Goal: Information Seeking & Learning: Understand process/instructions

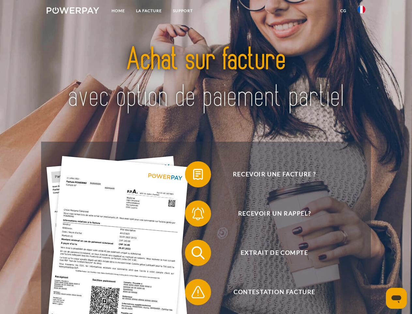
click at [73, 11] on img at bounding box center [73, 10] width 53 height 7
click at [362, 11] on img at bounding box center [362, 10] width 8 height 8
click at [344, 11] on link "CG" at bounding box center [343, 11] width 17 height 12
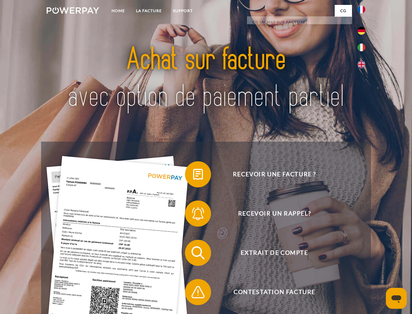
click at [193, 175] on span at bounding box center [188, 174] width 33 height 33
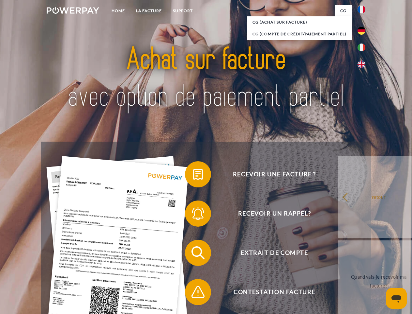
click at [193, 215] on div "Recevoir une facture ? Recevoir un rappel? Extrait de compte retour" at bounding box center [206, 271] width 330 height 261
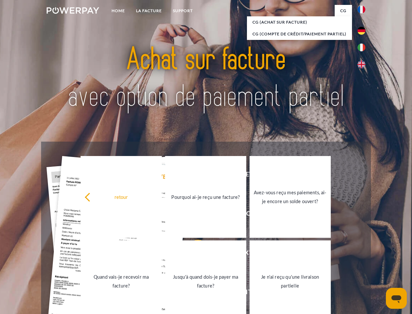
click at [193, 254] on link "Jusqu'à quand dois-je payer ma facture?" at bounding box center [205, 281] width 81 height 82
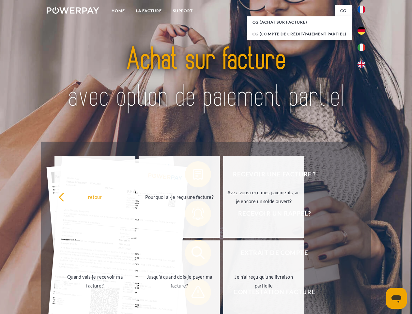
click at [193, 293] on span at bounding box center [188, 291] width 33 height 33
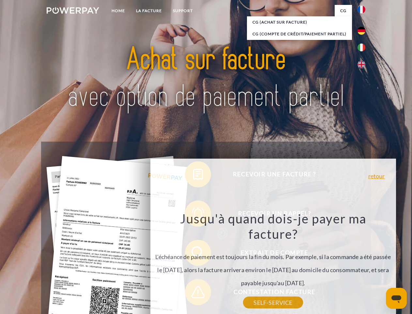
click at [397, 298] on icon "Ouvrir la fenêtre de messagerie" at bounding box center [397, 299] width 10 height 8
